Goal: Check status

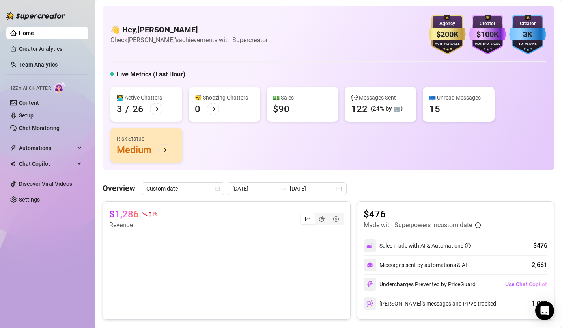
scroll to position [115, 0]
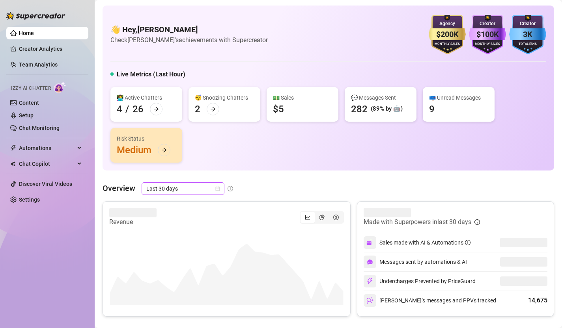
click at [218, 190] on icon "calendar" at bounding box center [217, 188] width 5 height 5
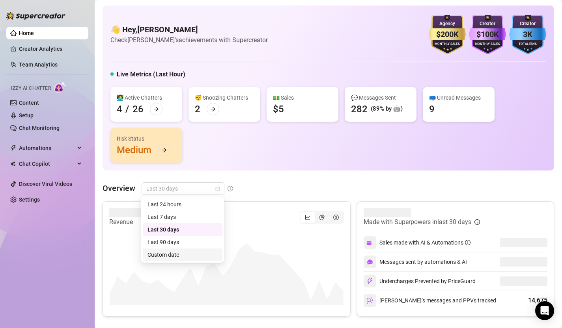
click at [199, 252] on div "Custom date" at bounding box center [182, 255] width 70 height 9
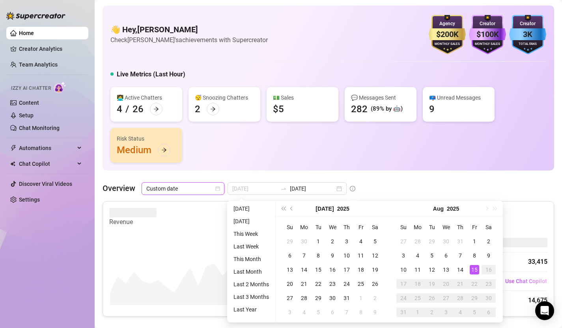
click at [476, 269] on div "15" at bounding box center [473, 269] width 9 height 9
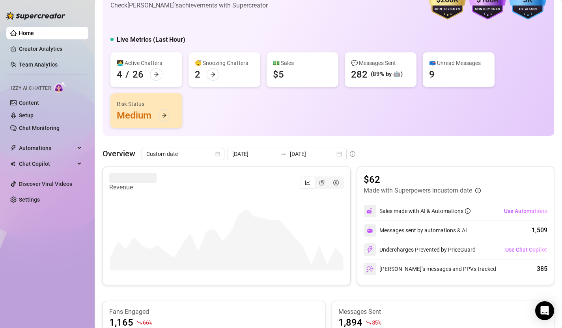
scroll to position [51, 0]
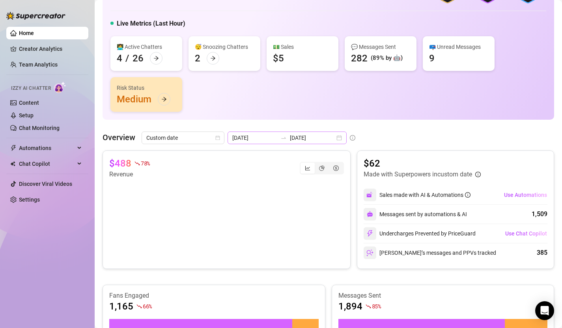
click at [319, 136] on div "2025-08-15 2025-08-15" at bounding box center [286, 138] width 119 height 13
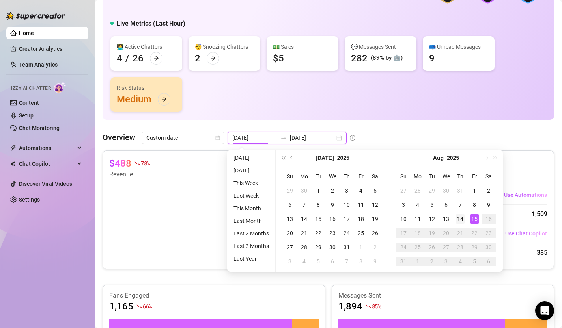
type input "[DATE]"
click at [458, 218] on div "14" at bounding box center [459, 218] width 9 height 9
click at [459, 218] on div "14" at bounding box center [459, 218] width 9 height 9
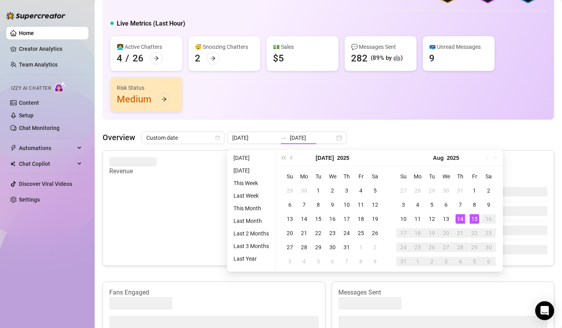
type input "[DATE]"
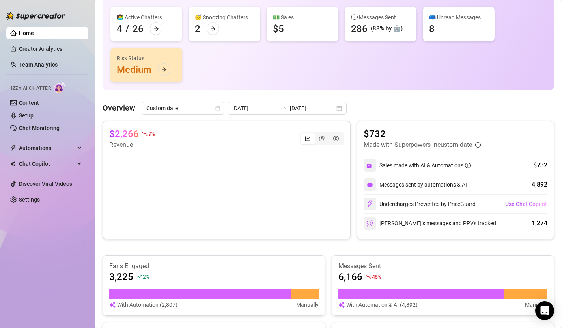
scroll to position [0, 0]
